Goal: Navigation & Orientation: Find specific page/section

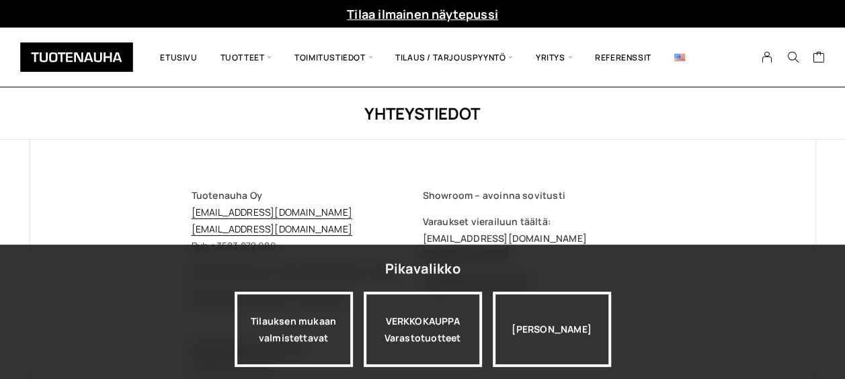
click at [87, 65] on img at bounding box center [76, 57] width 113 height 30
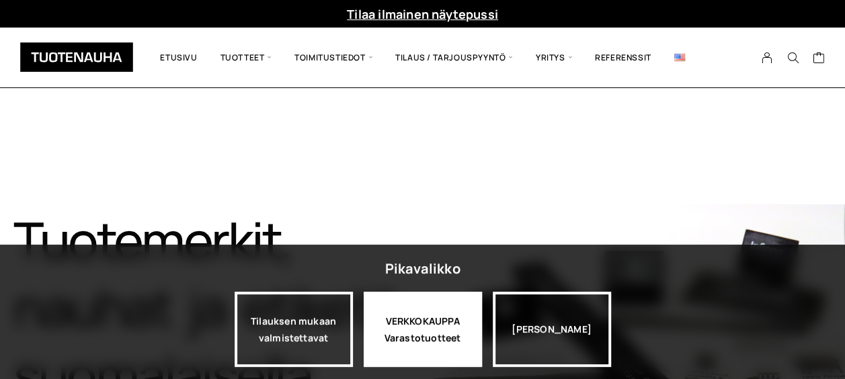
click at [430, 332] on div "VERKKOKAUPPA Varastotuotteet" at bounding box center [423, 329] width 118 height 75
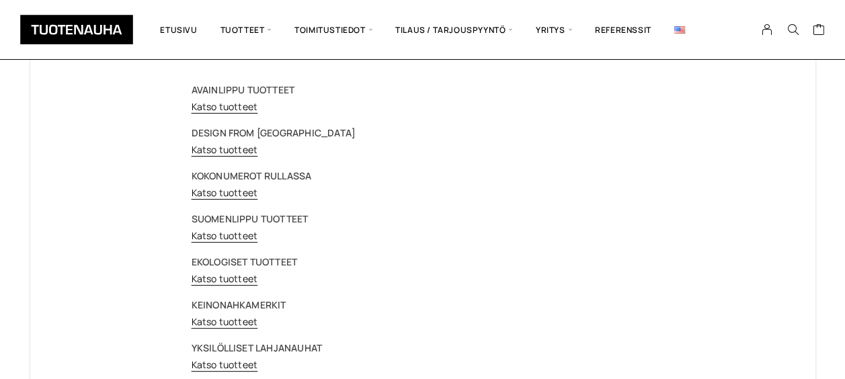
scroll to position [100, 0]
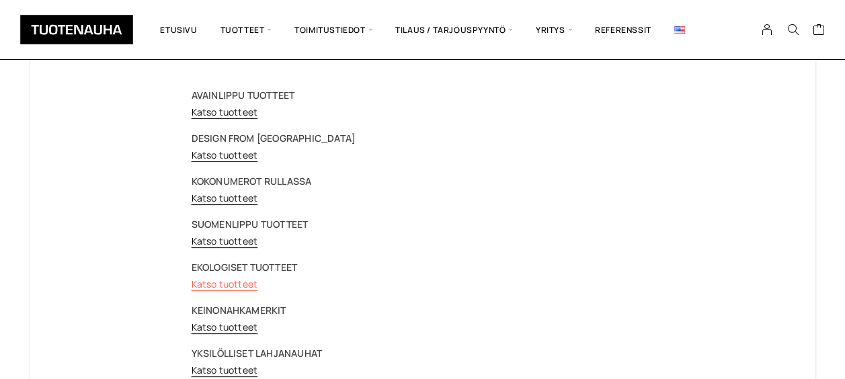
click at [226, 281] on link "Katso tuotteet" at bounding box center [225, 284] width 67 height 13
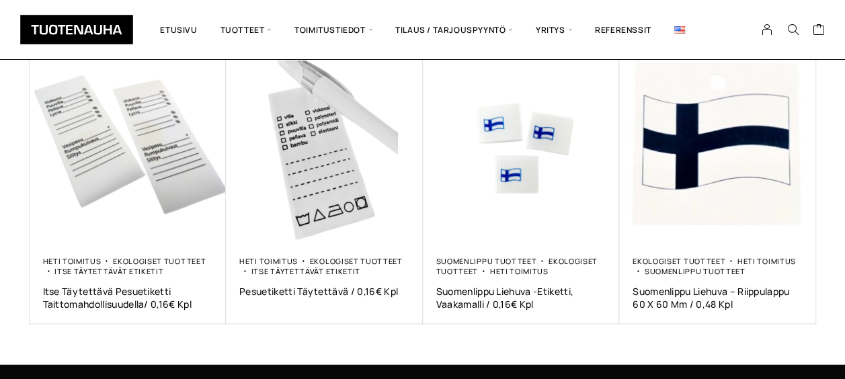
scroll to position [1019, 0]
